Goal: Entertainment & Leisure: Consume media (video, audio)

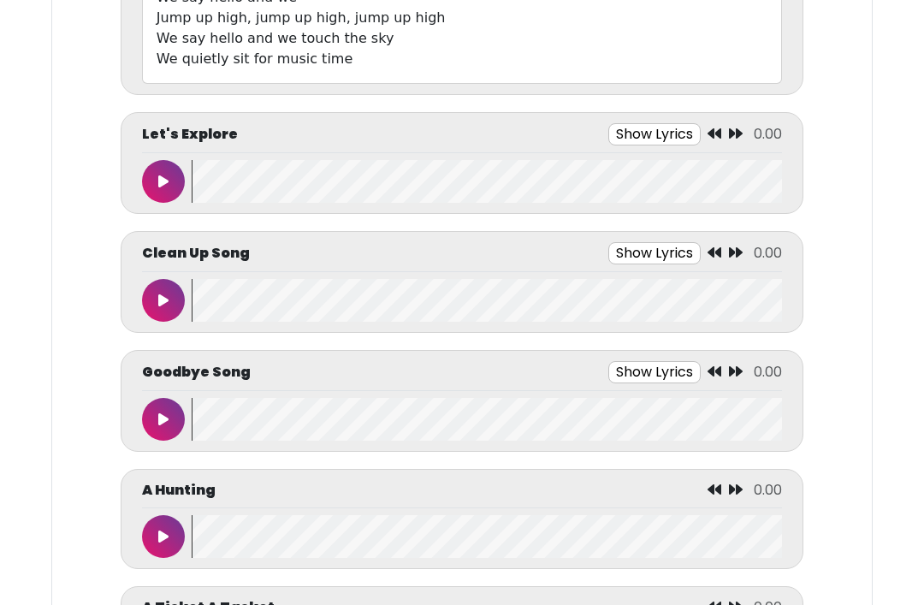
scroll to position [749, 0]
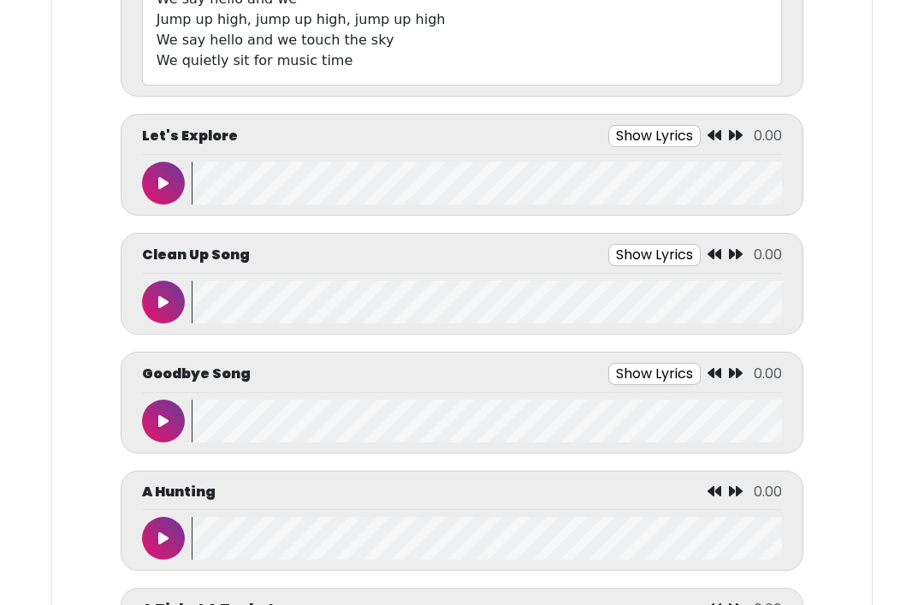
click at [673, 380] on button "Show Lyrics" at bounding box center [654, 374] width 92 height 22
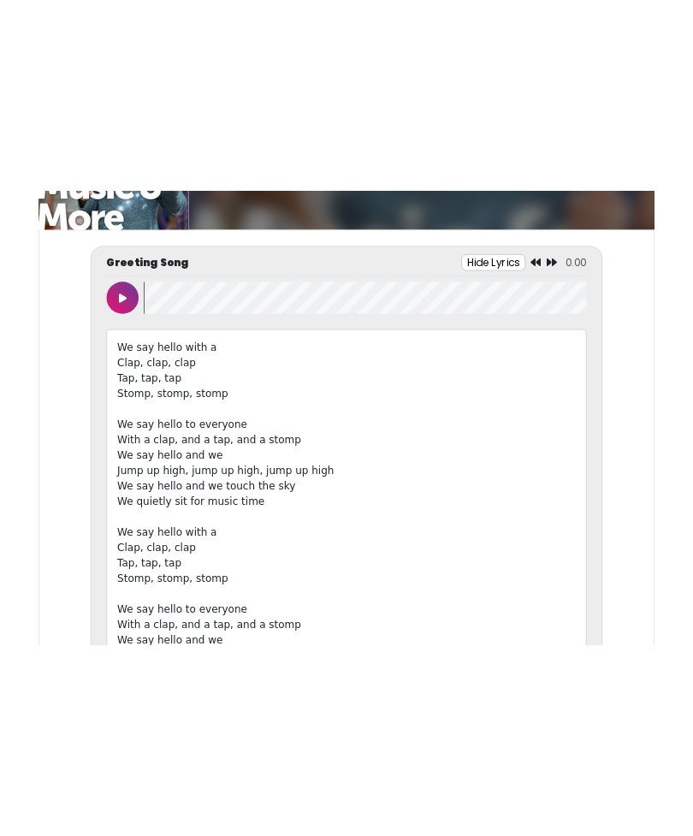
scroll to position [0, 0]
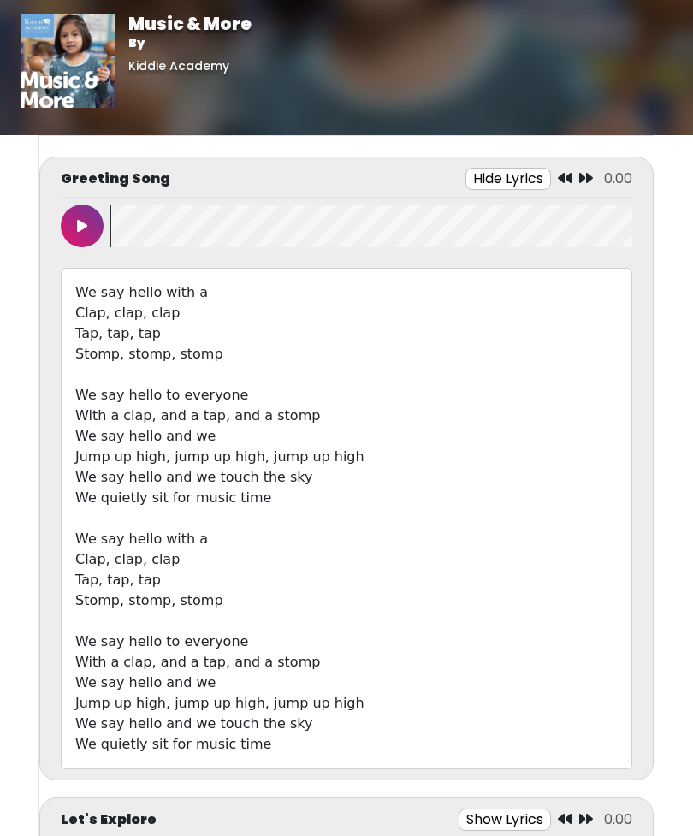
click at [75, 234] on button at bounding box center [82, 226] width 43 height 43
click at [81, 206] on button at bounding box center [82, 226] width 43 height 43
click at [76, 220] on button at bounding box center [82, 226] width 43 height 43
click at [71, 217] on button at bounding box center [82, 226] width 43 height 43
click at [152, 229] on wave at bounding box center [371, 226] width 522 height 43
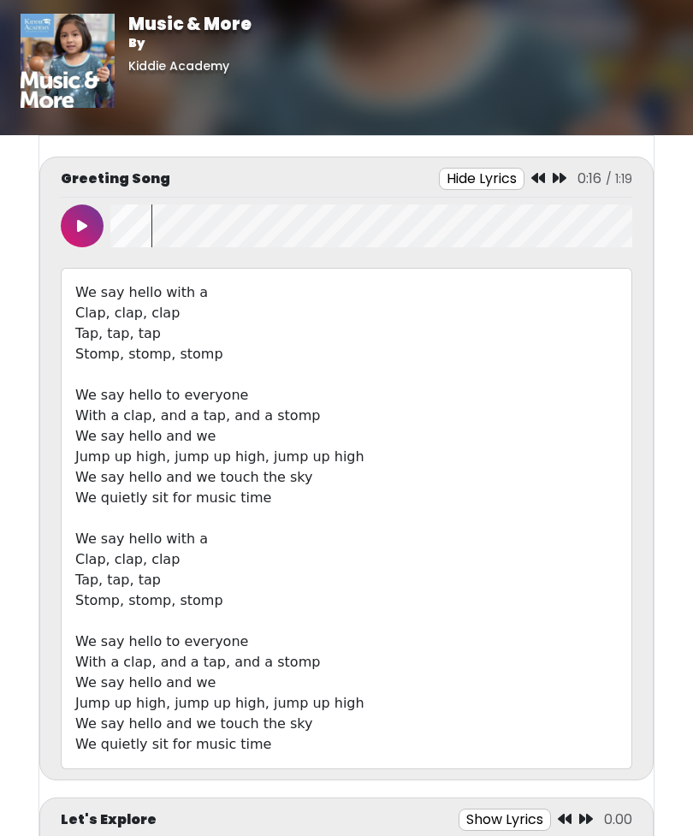
click at [118, 223] on wave at bounding box center [371, 226] width 522 height 43
click at [110, 240] on wave at bounding box center [371, 226] width 522 height 43
click at [82, 217] on button at bounding box center [82, 226] width 43 height 43
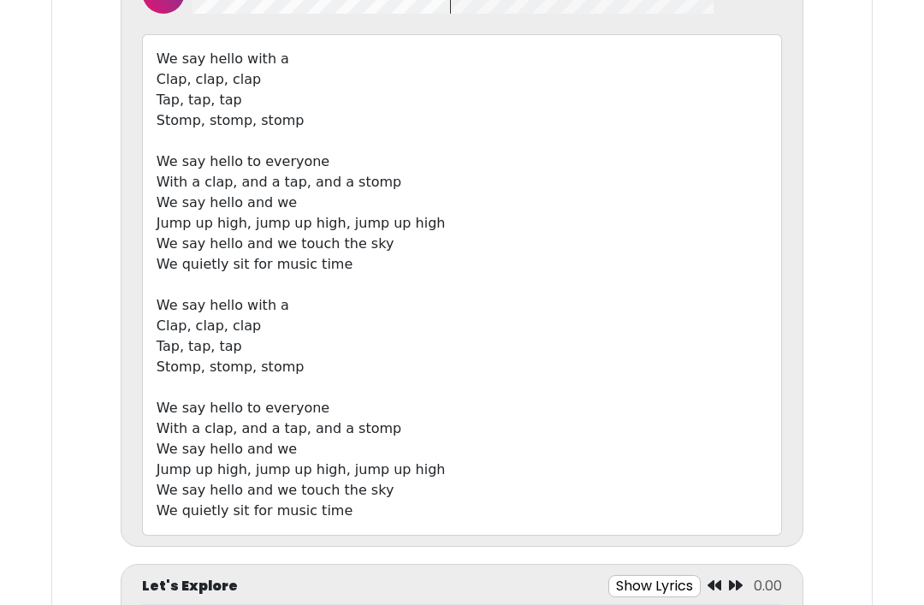
scroll to position [300, 0]
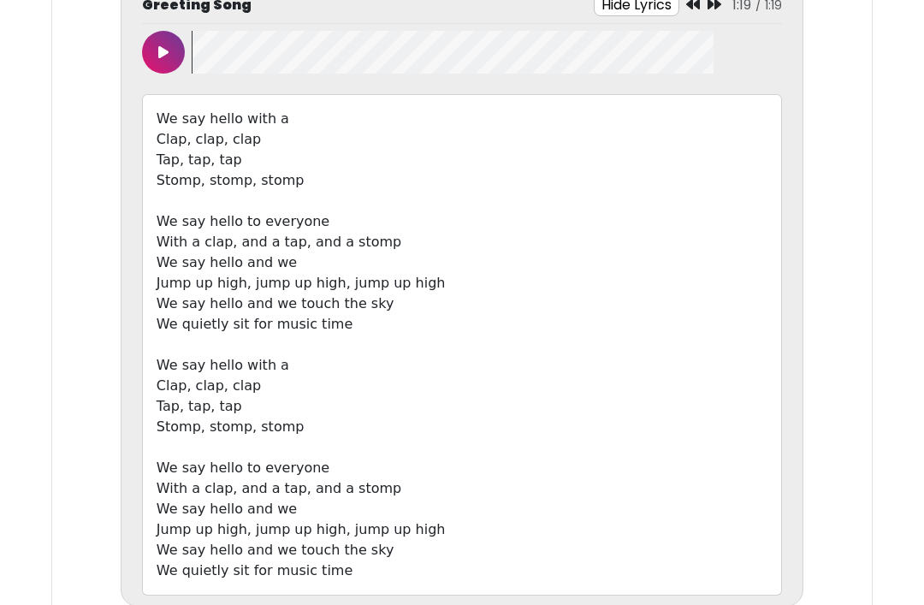
scroll to position [234, 0]
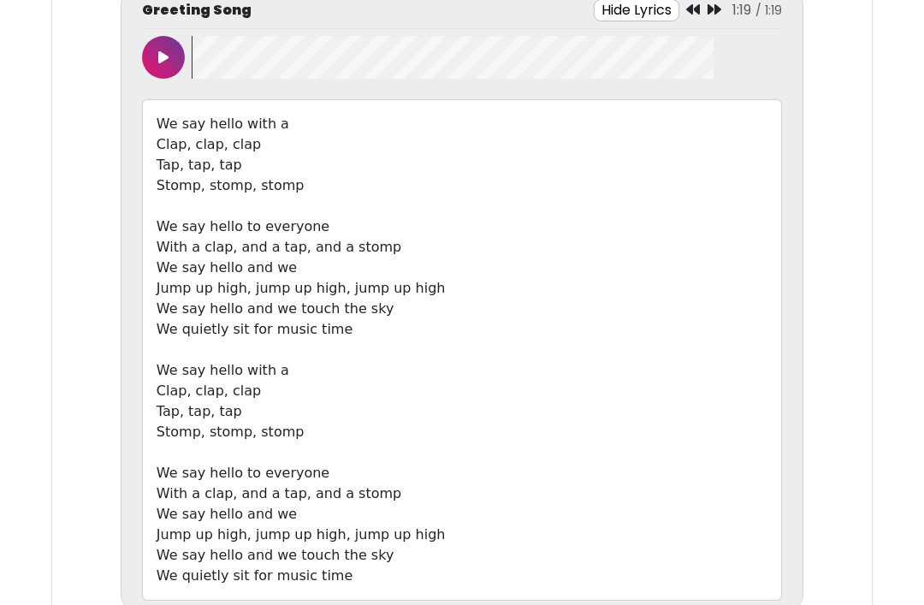
click at [169, 52] on button at bounding box center [163, 57] width 43 height 43
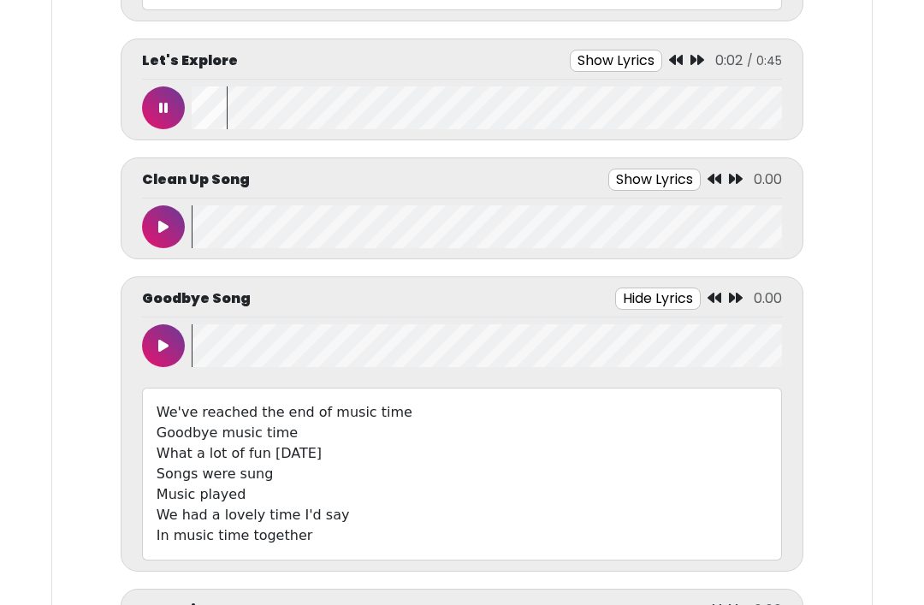
scroll to position [822, 0]
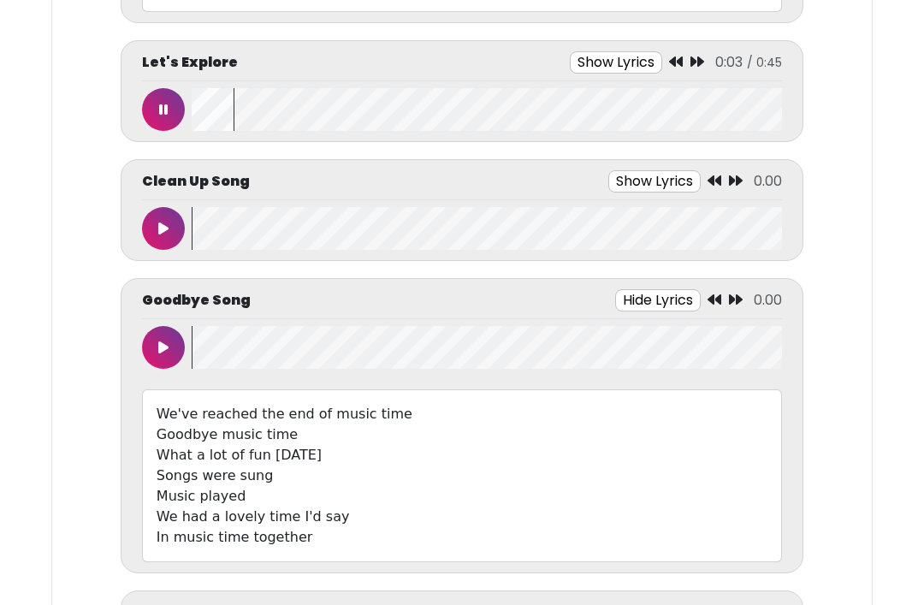
click at [163, 95] on button at bounding box center [163, 109] width 43 height 43
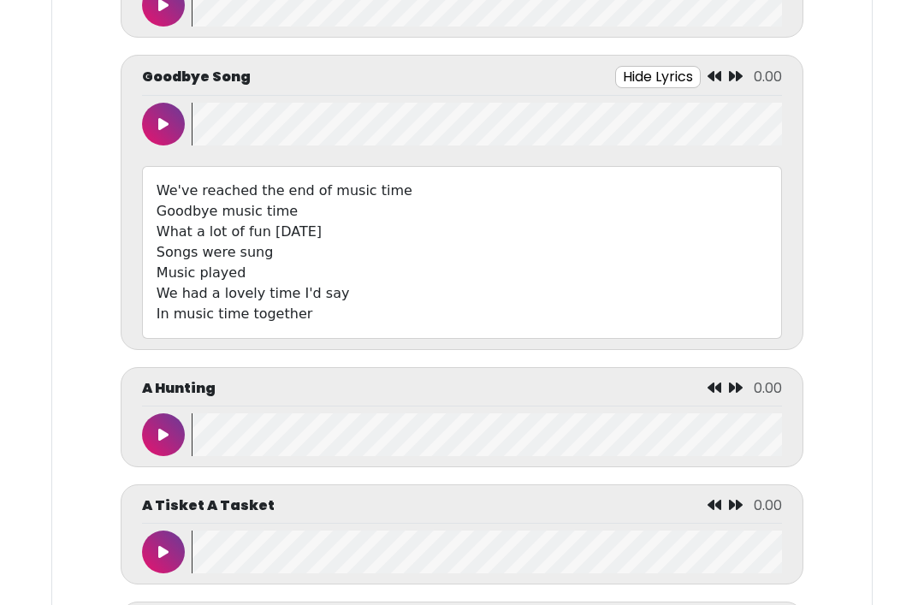
scroll to position [1048, 0]
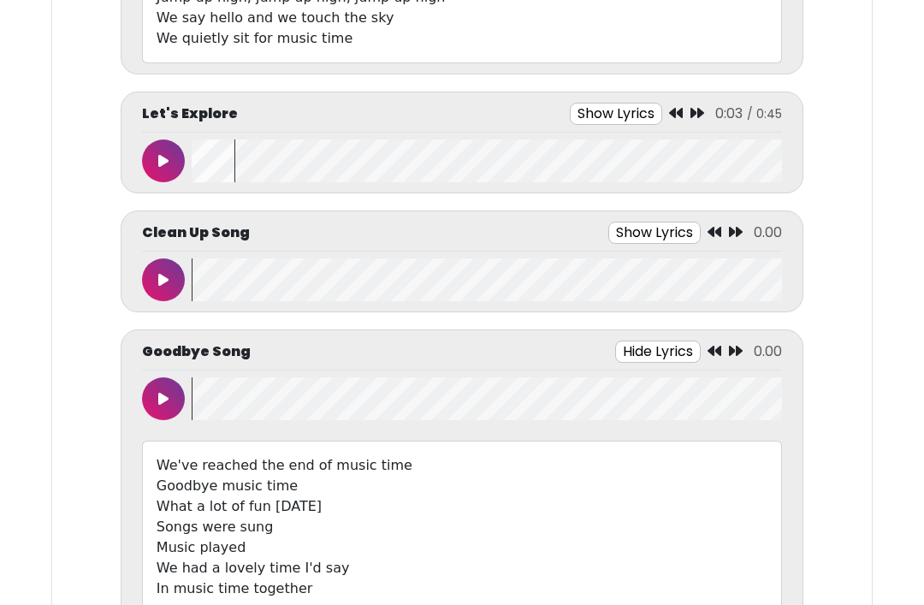
click at [631, 230] on button "Show Lyrics" at bounding box center [654, 234] width 92 height 22
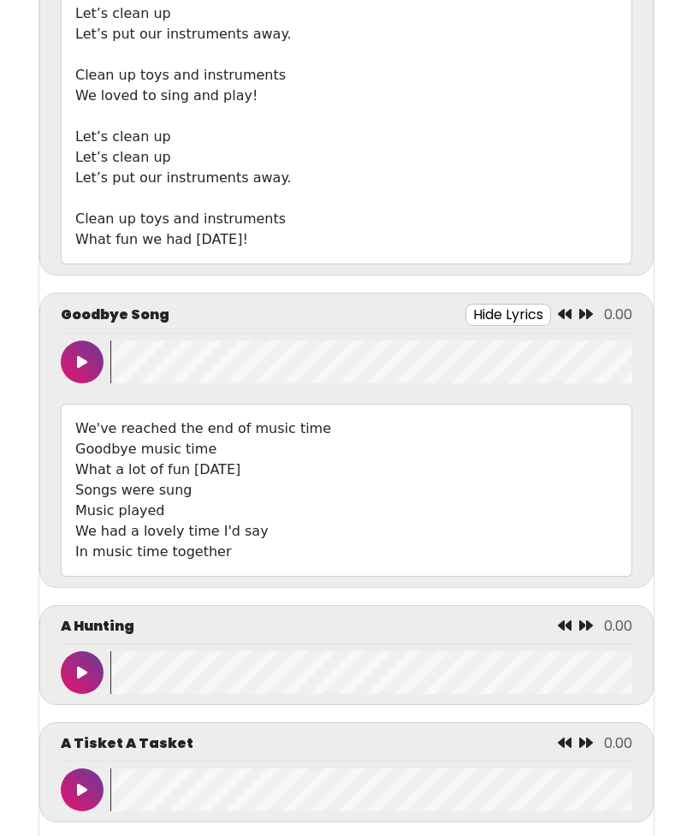
scroll to position [1347, 0]
click at [74, 353] on button at bounding box center [82, 362] width 43 height 43
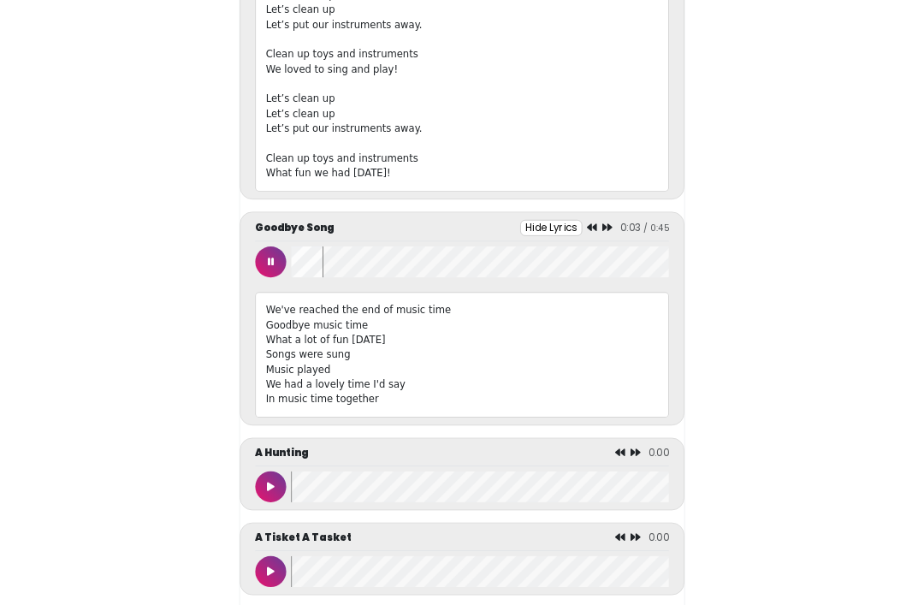
scroll to position [1528, 0]
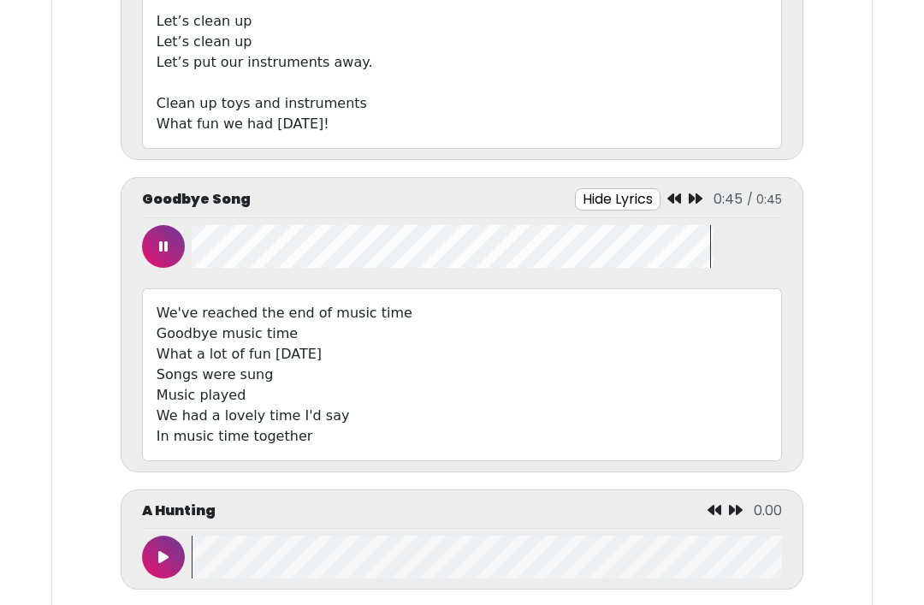
click at [179, 254] on button at bounding box center [163, 246] width 43 height 43
click at [175, 559] on button at bounding box center [163, 557] width 43 height 43
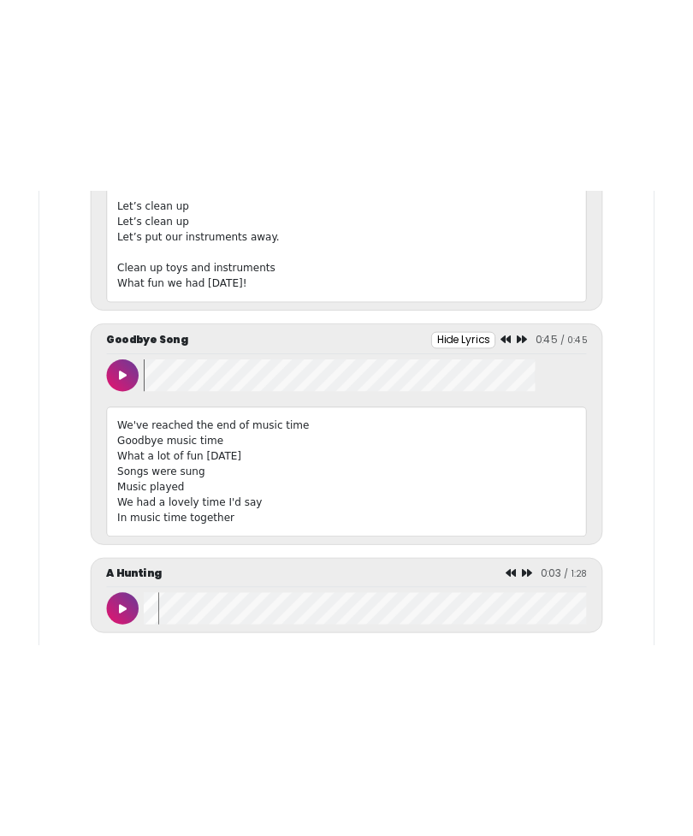
scroll to position [1347, 0]
